Goal: Information Seeking & Learning: Find specific fact

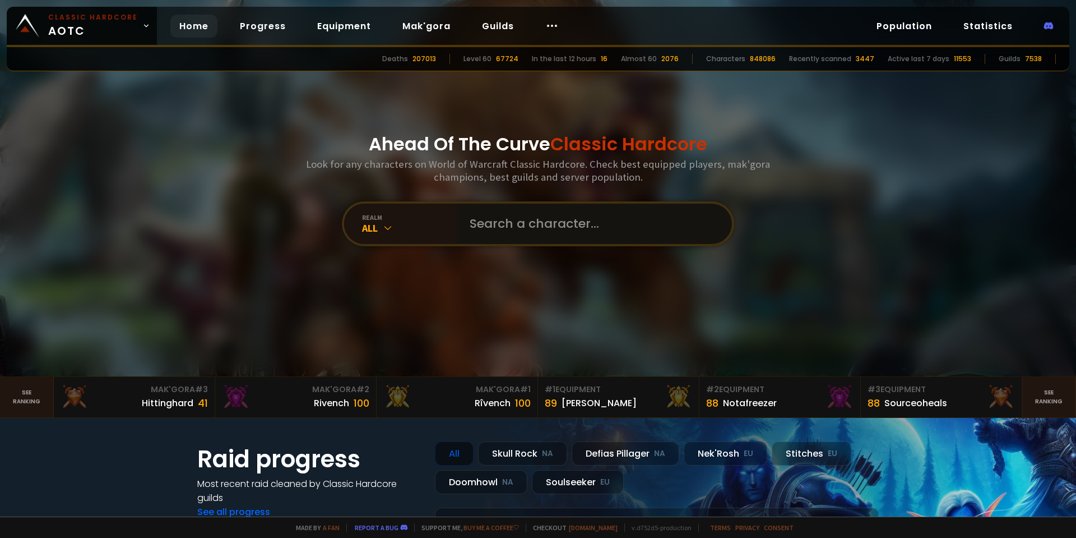
drag, startPoint x: 0, startPoint y: 0, endPoint x: 533, endPoint y: 231, distance: 581.0
click at [533, 231] on input "text" at bounding box center [591, 223] width 256 height 40
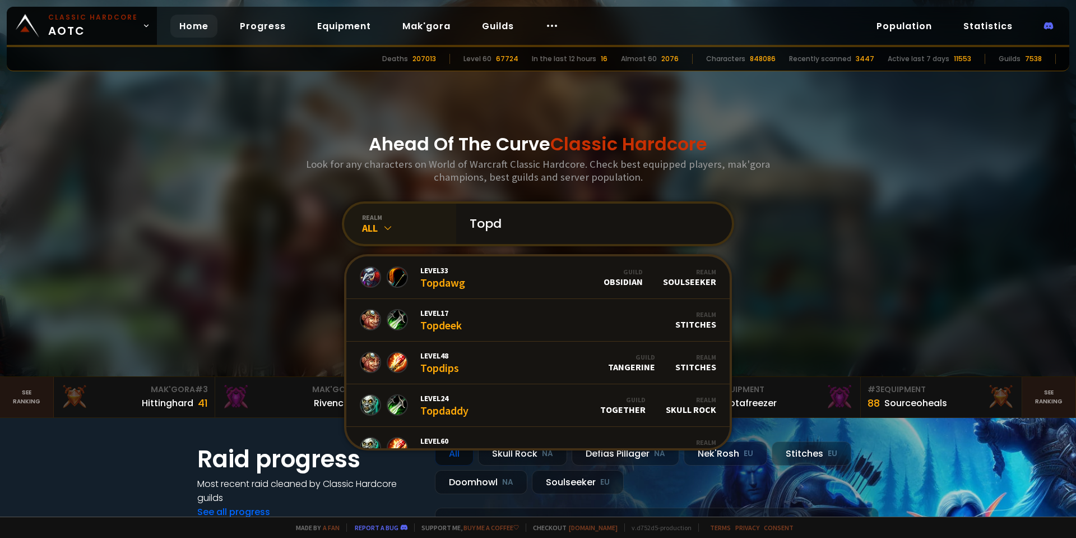
type input "Topd"
click at [377, 223] on div "All" at bounding box center [409, 227] width 94 height 13
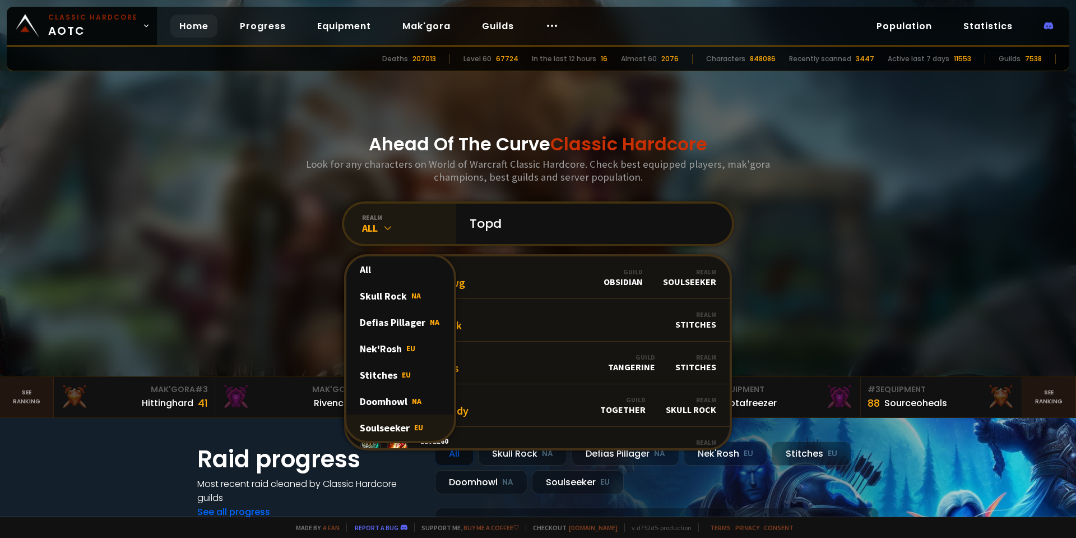
click at [397, 432] on div "Soulseeker EU" at bounding box center [400, 427] width 108 height 26
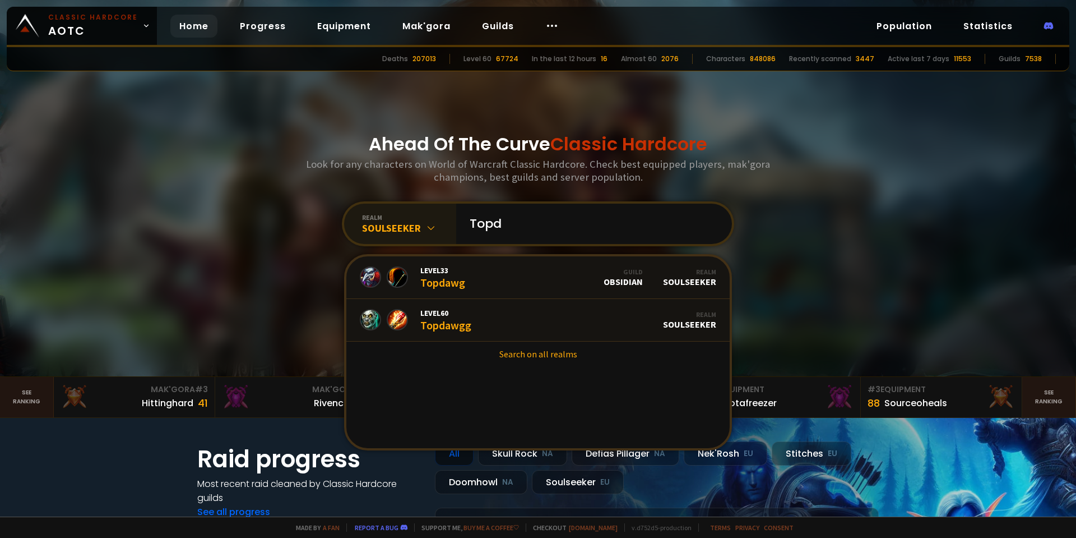
click at [432, 221] on div "Soulseeker" at bounding box center [409, 227] width 94 height 13
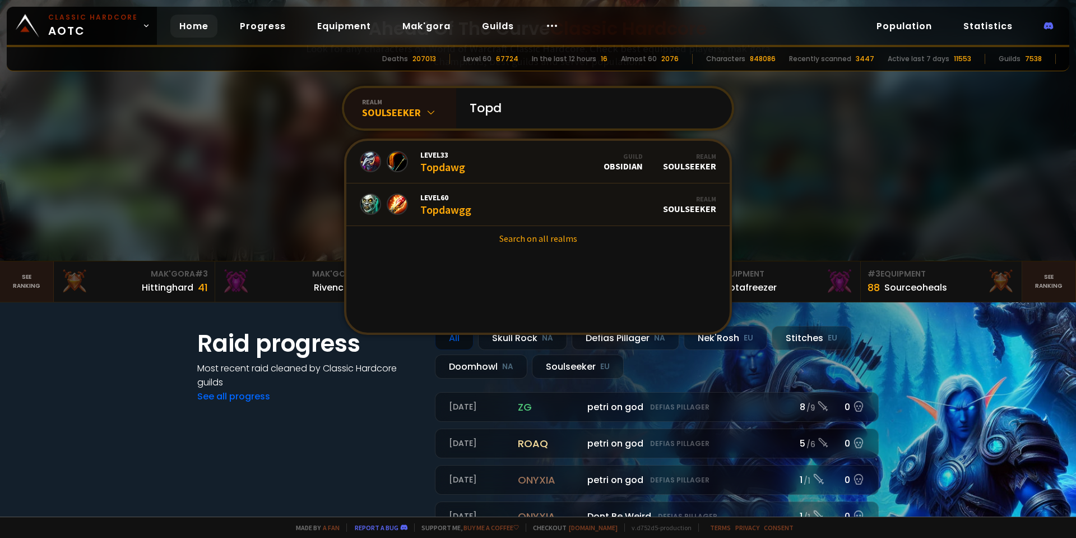
scroll to position [112, 0]
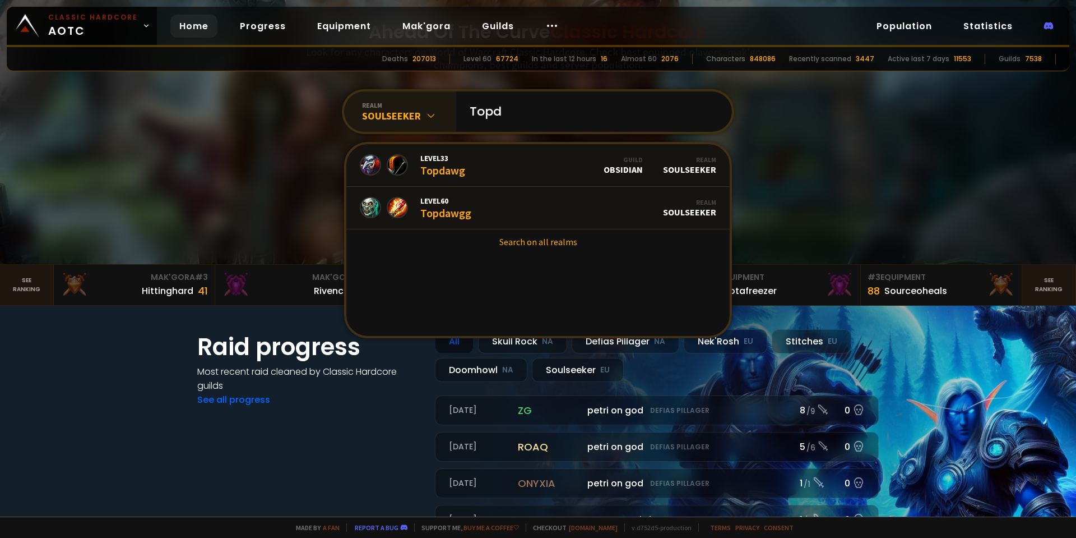
click at [433, 119] on div "Soulseeker" at bounding box center [409, 115] width 94 height 13
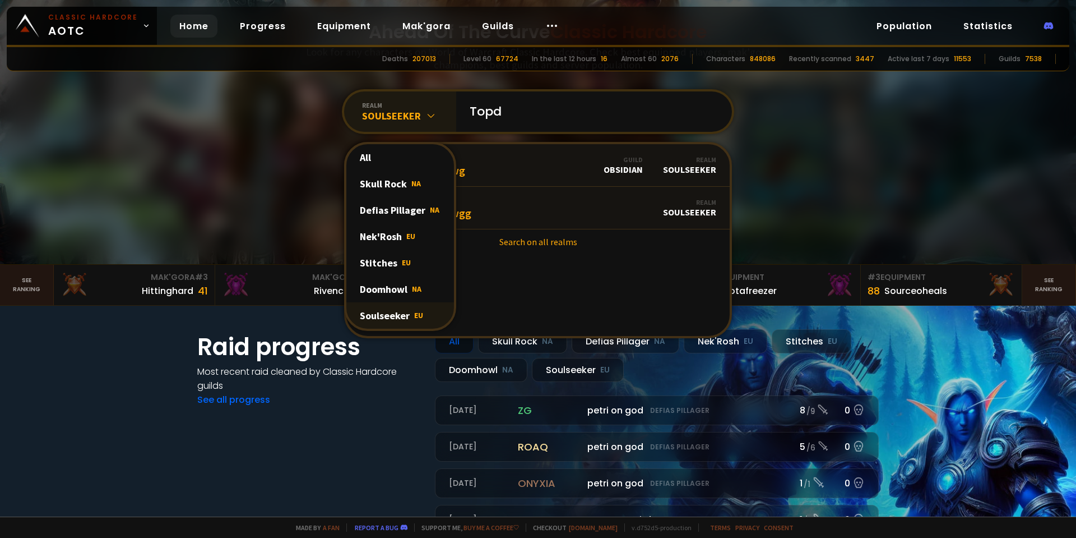
click at [392, 312] on div "Soulseeker EU" at bounding box center [400, 315] width 108 height 26
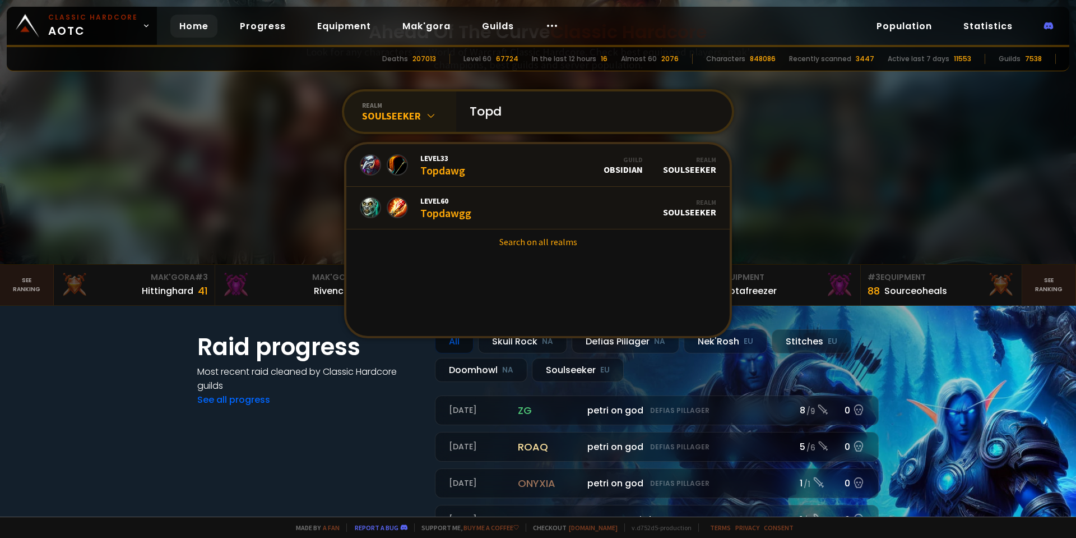
click at [510, 113] on input "Topd" at bounding box center [591, 111] width 256 height 40
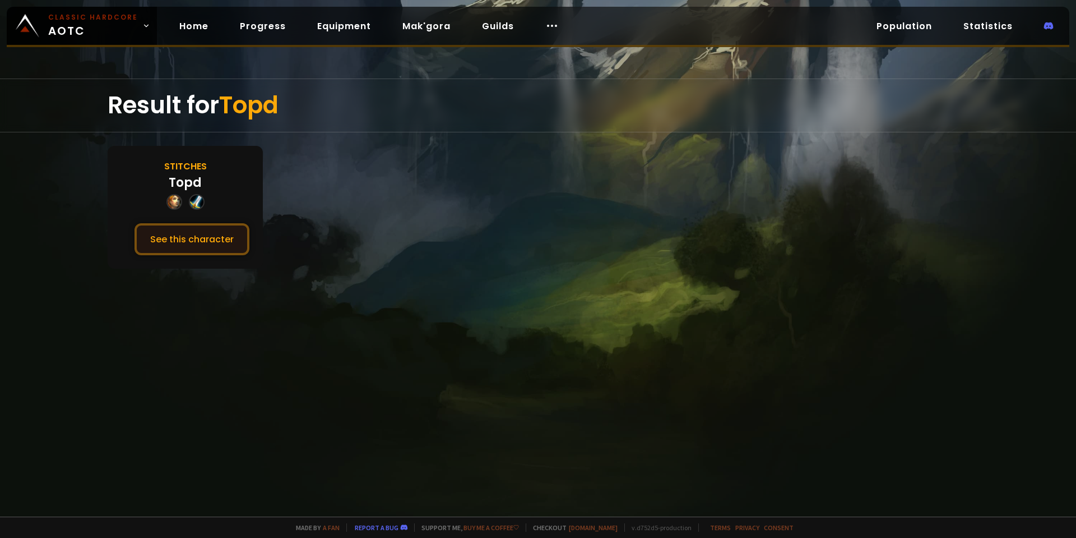
click at [208, 242] on button "See this character" at bounding box center [192, 239] width 115 height 32
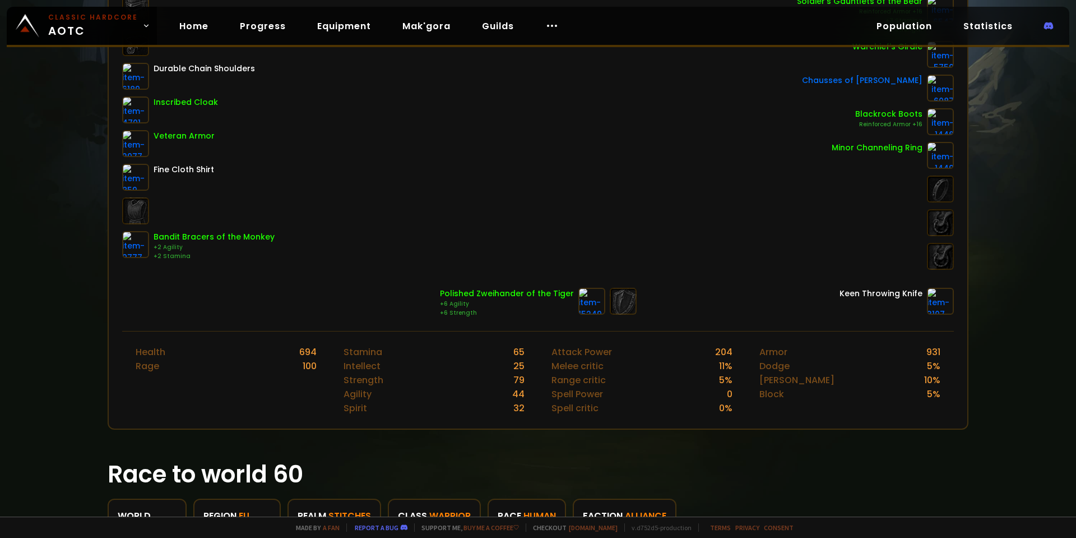
scroll to position [100, 0]
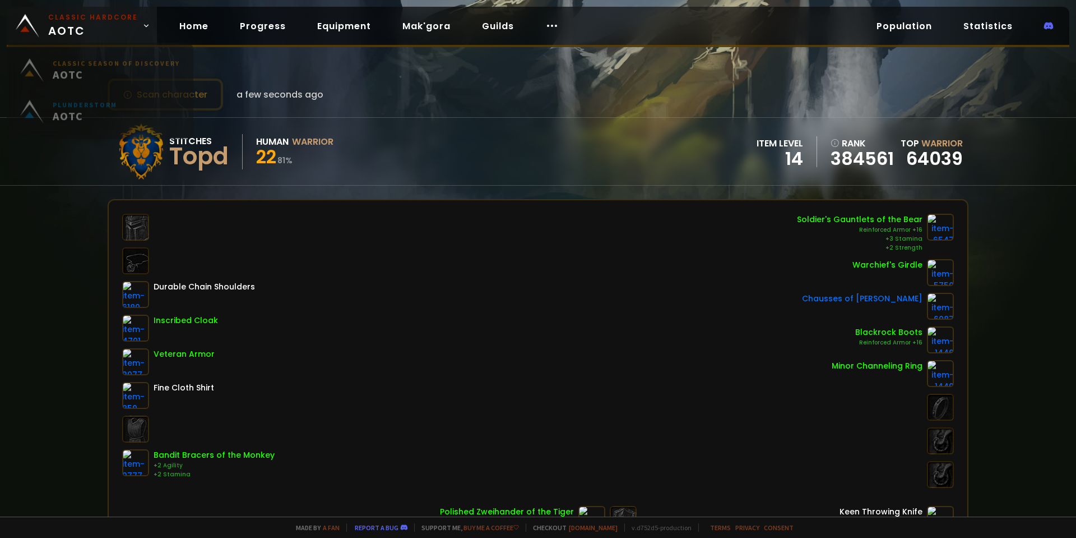
click at [142, 24] on icon at bounding box center [146, 26] width 8 height 8
